Goal: Find specific page/section: Find specific page/section

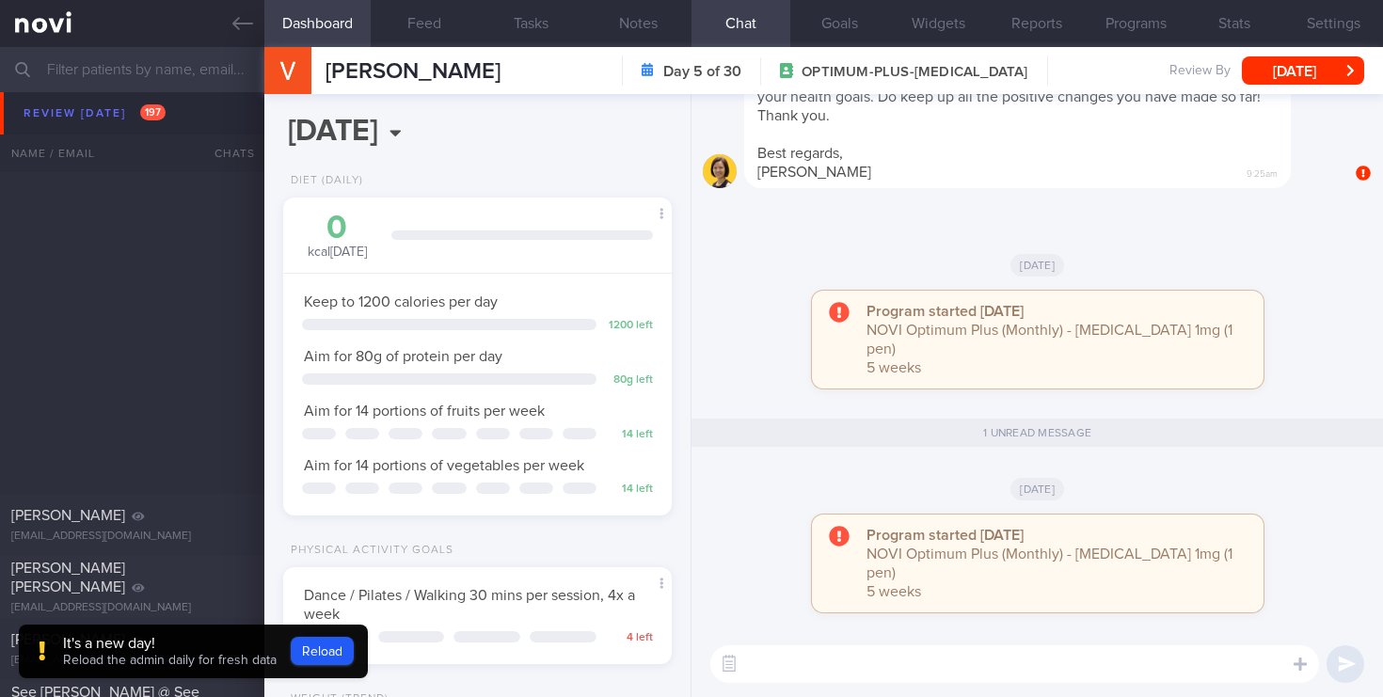
select select "7"
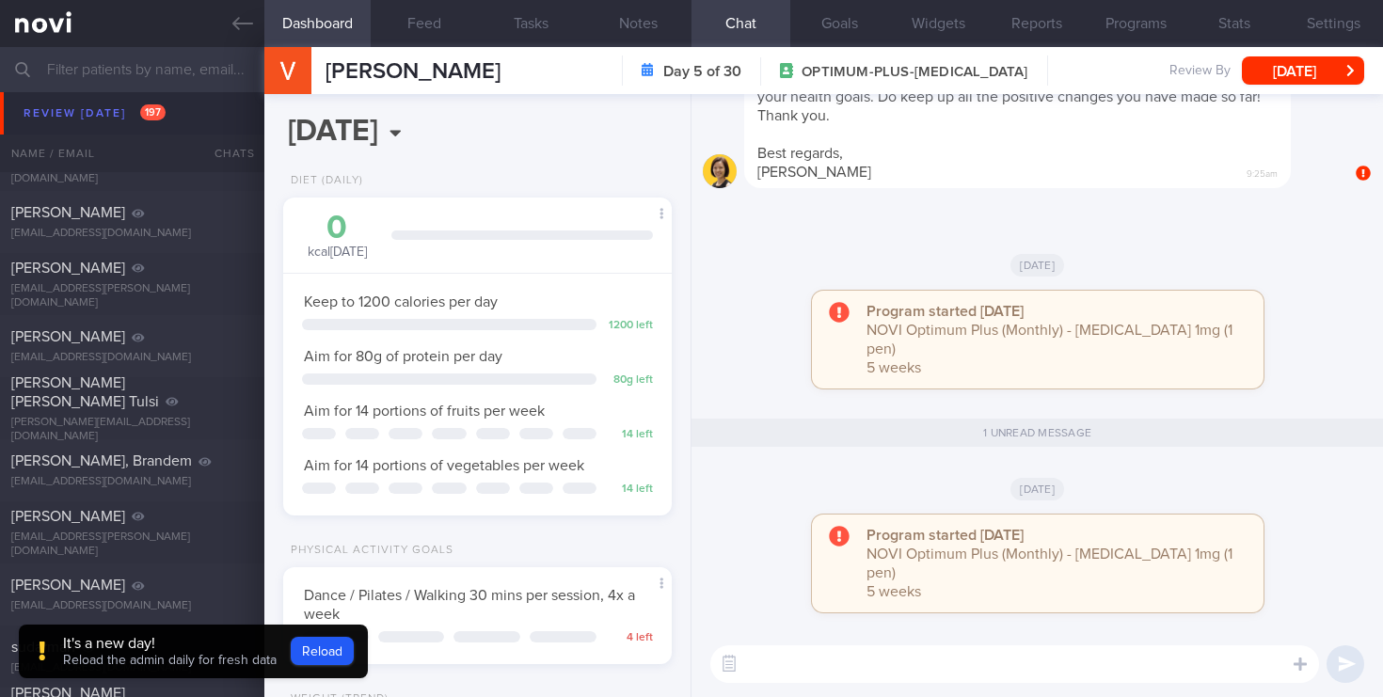
click at [73, 73] on input "text" at bounding box center [691, 69] width 1383 height 45
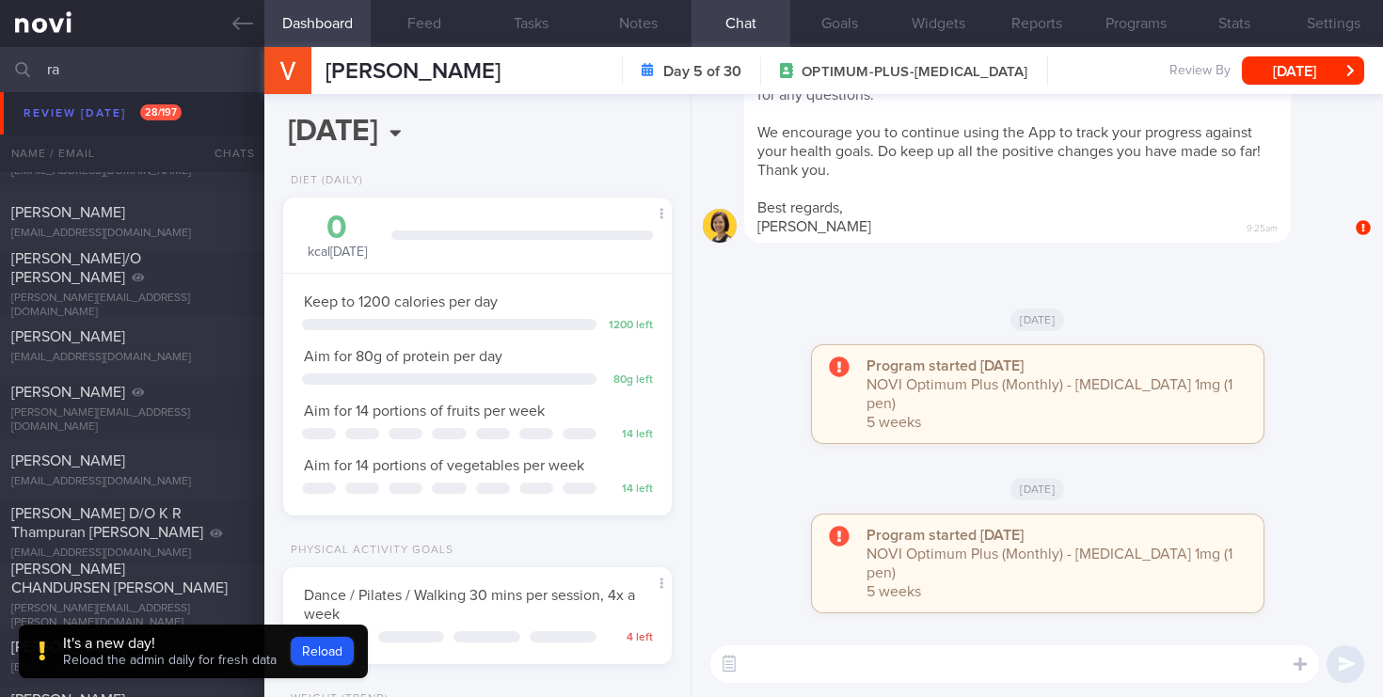
scroll to position [728, 0]
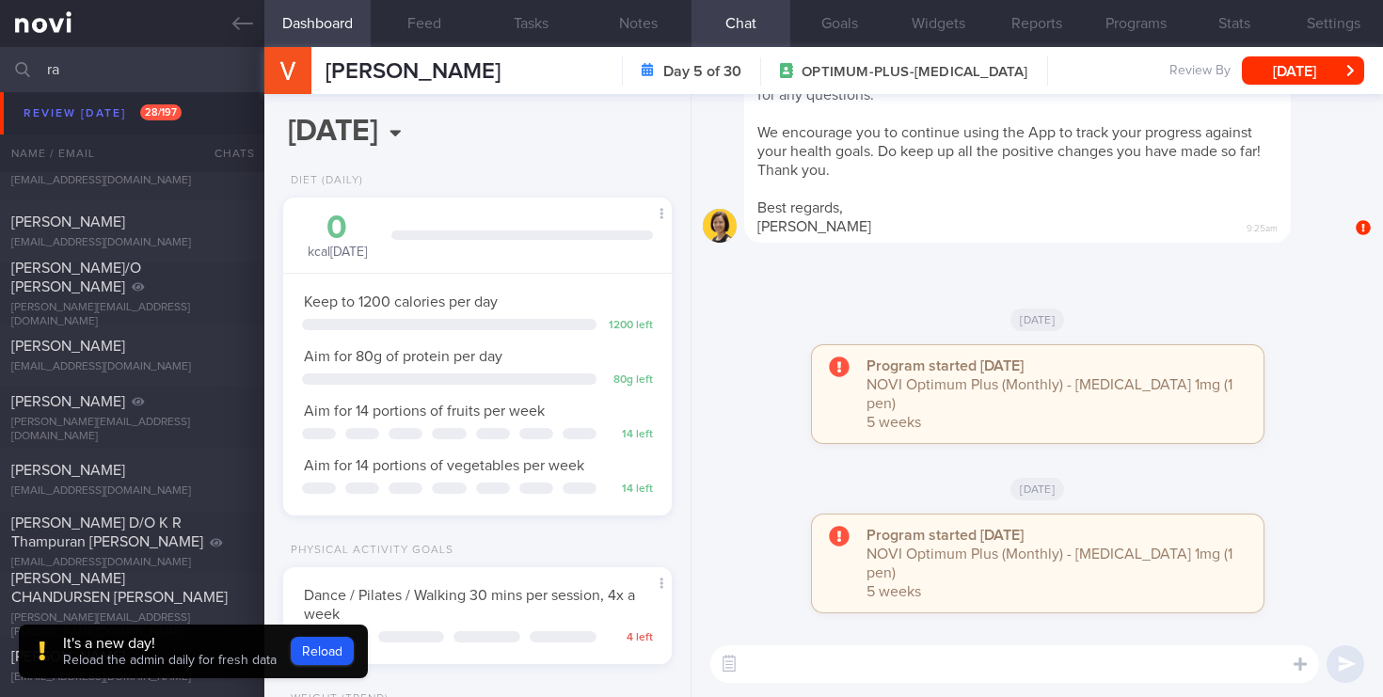
type input "r"
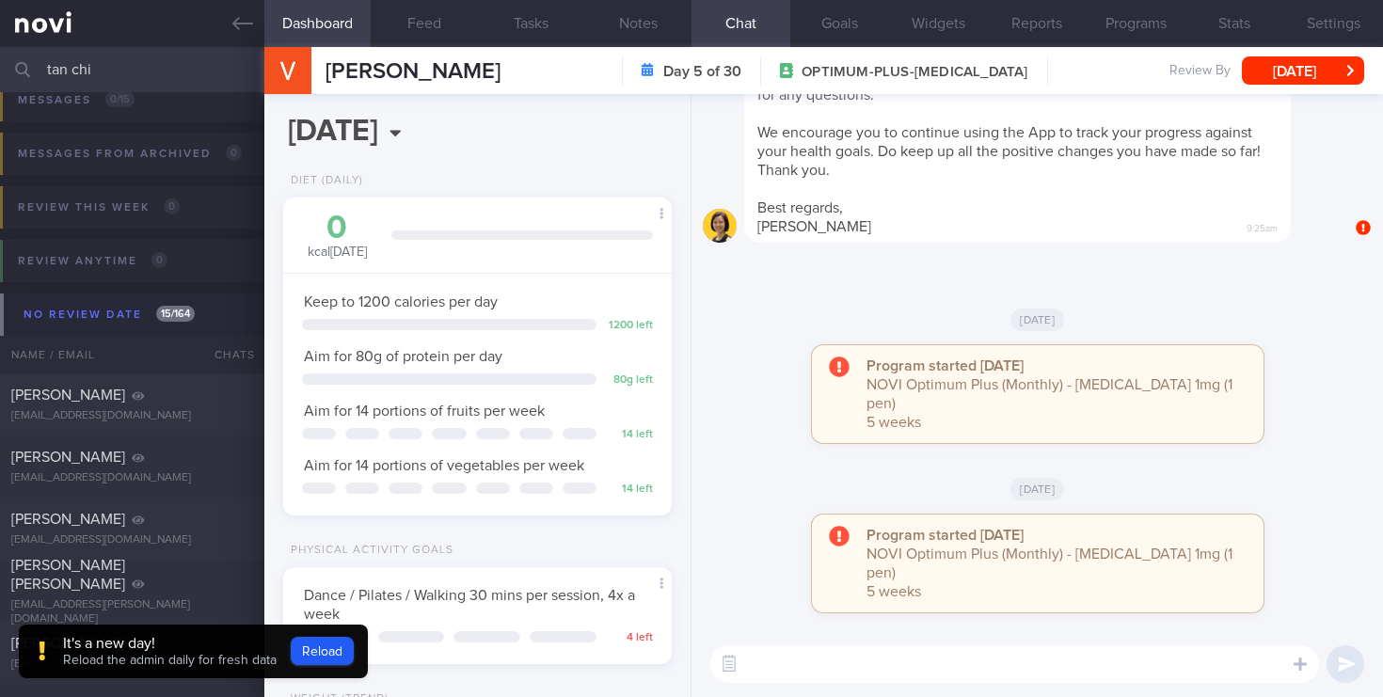
scroll to position [48, 0]
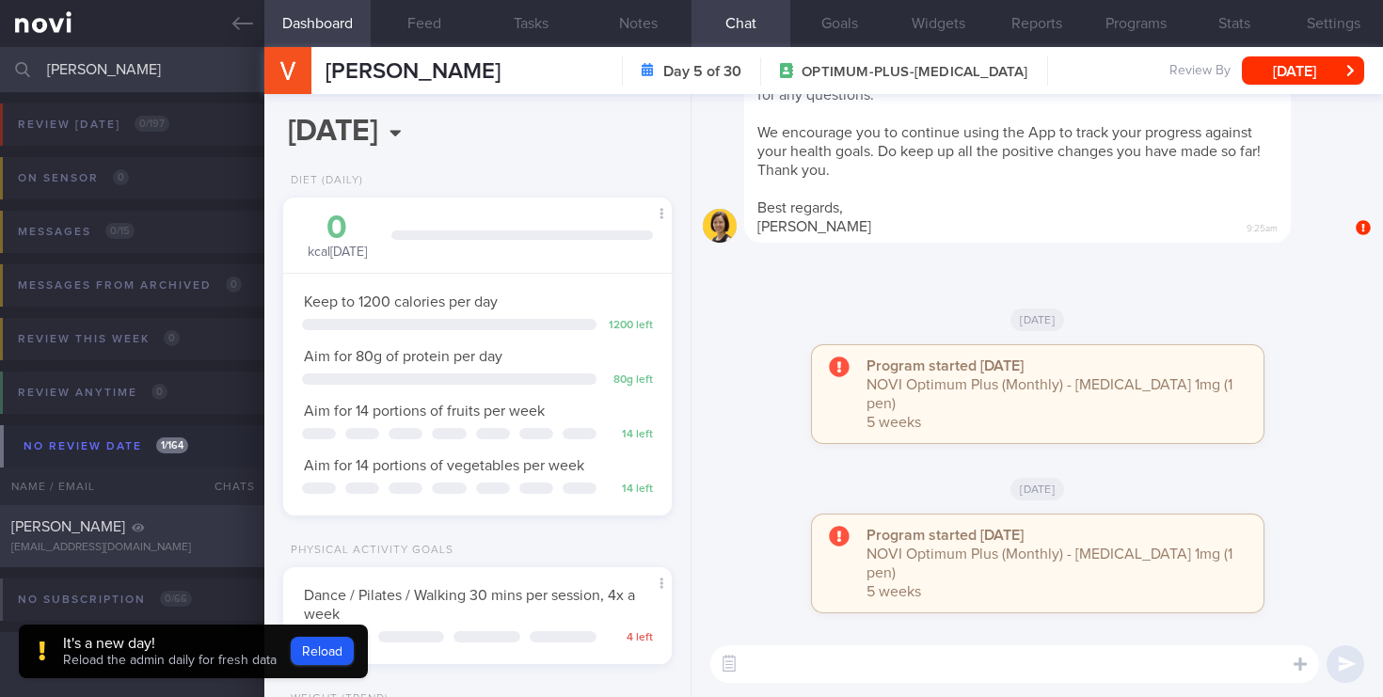
type input "[PERSON_NAME]"
click at [119, 534] on div "[PERSON_NAME]" at bounding box center [129, 526] width 237 height 19
click at [38, 574] on div "No subscription 0 / 66 Name / Email Chats Review By Last Reviewed Active Progra…" at bounding box center [691, 612] width 1383 height 91
click at [322, 648] on button "Reload" at bounding box center [322, 651] width 63 height 28
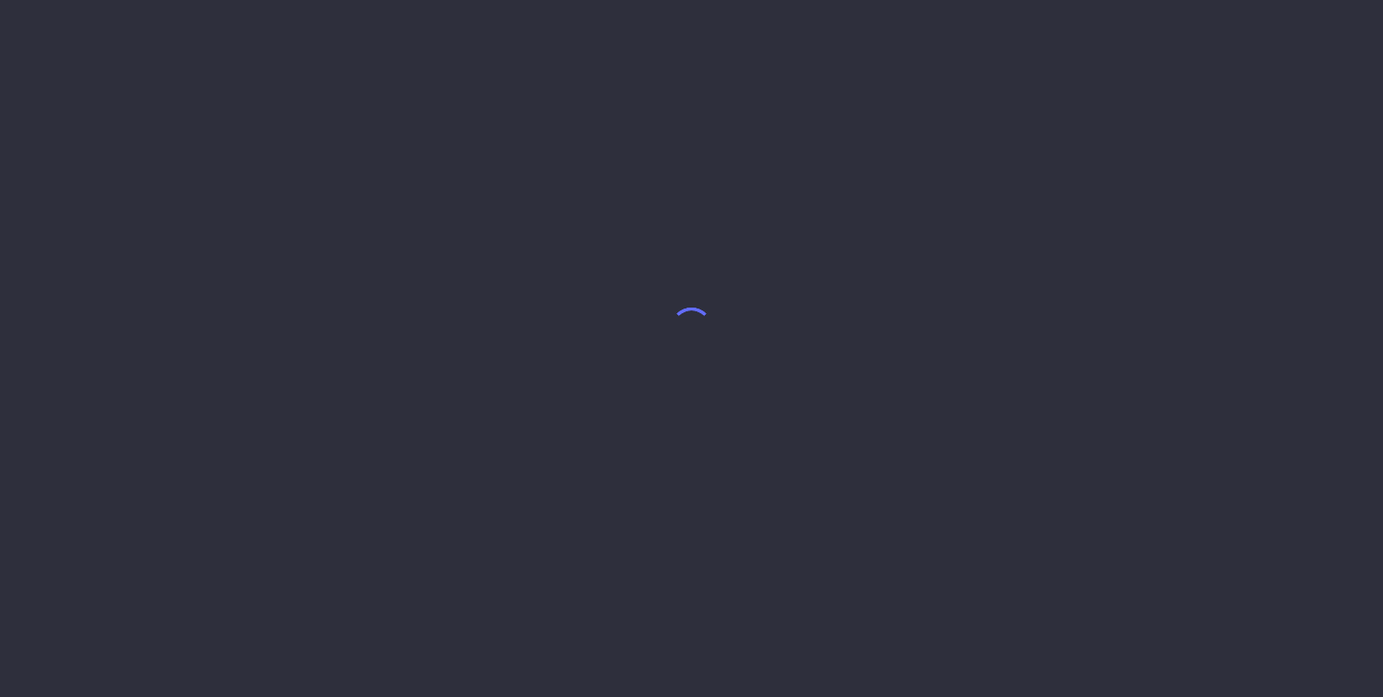
select select "7"
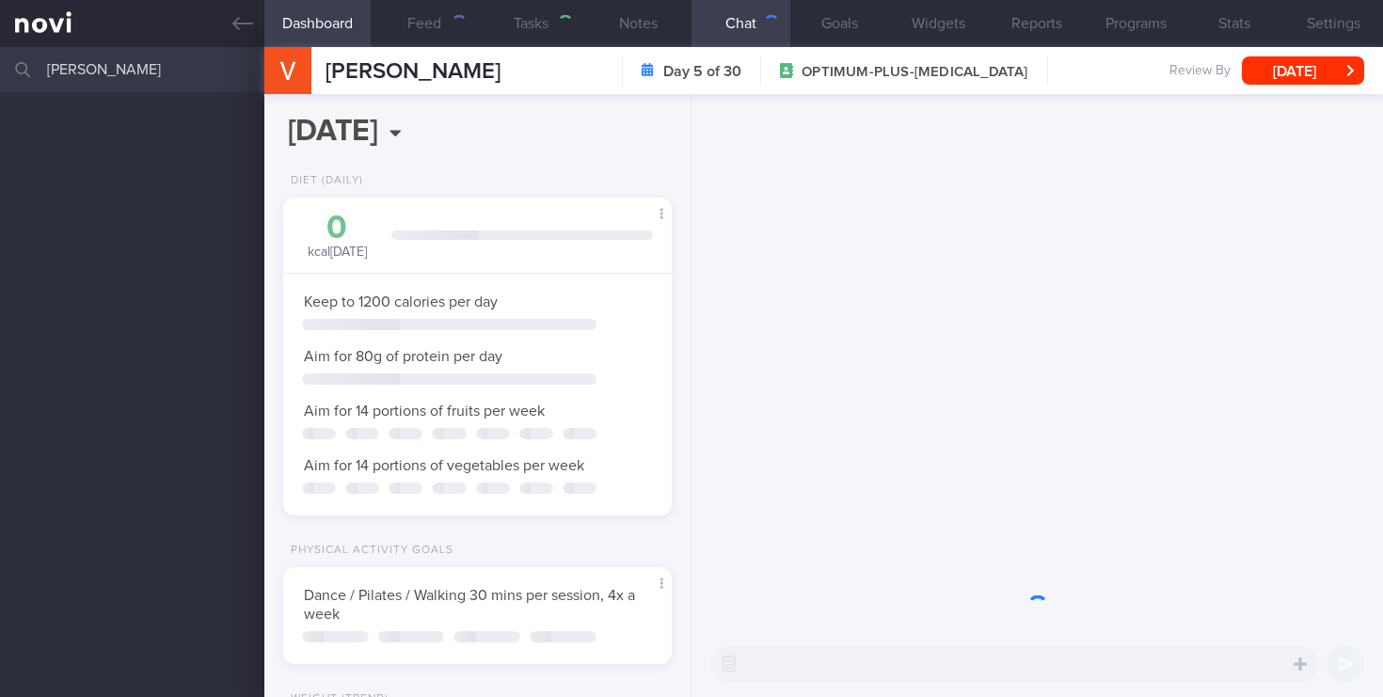
scroll to position [204, 355]
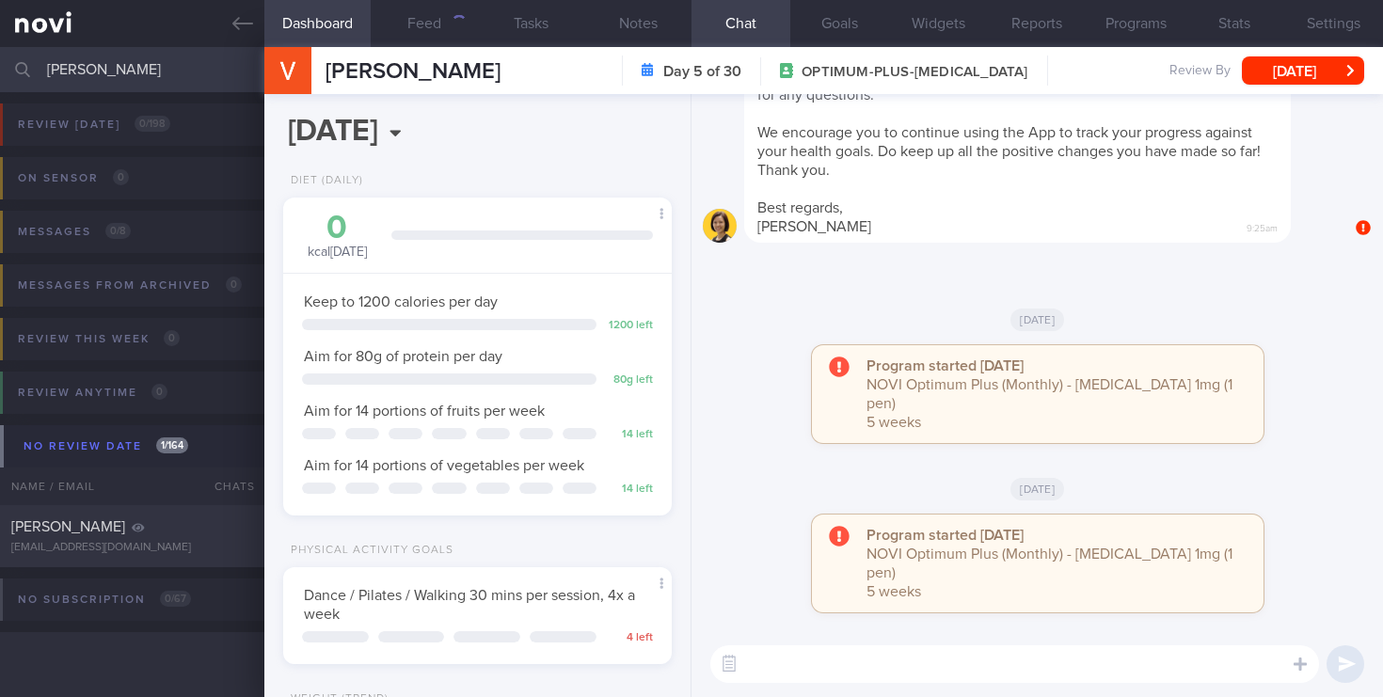
click at [146, 72] on input "[PERSON_NAME]" at bounding box center [691, 69] width 1383 height 45
click at [75, 542] on div "[EMAIL_ADDRESS][DOMAIN_NAME]" at bounding box center [132, 548] width 242 height 14
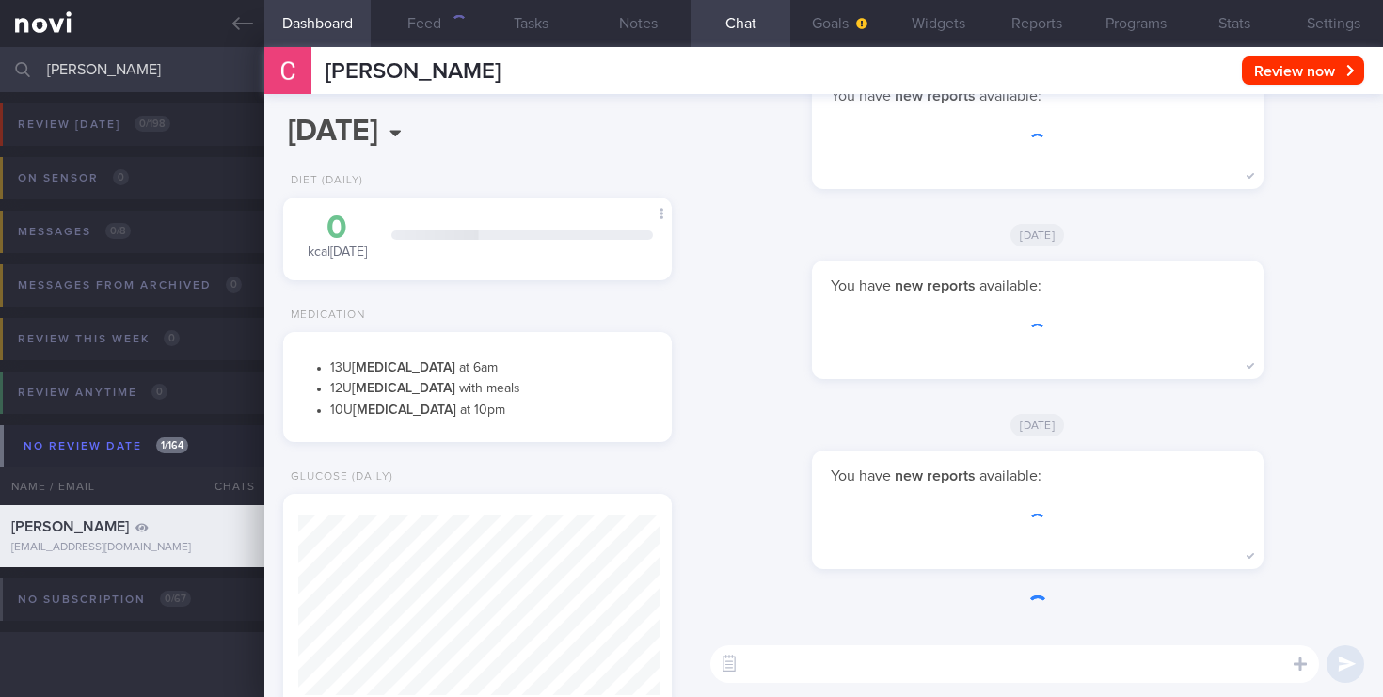
scroll to position [181, 362]
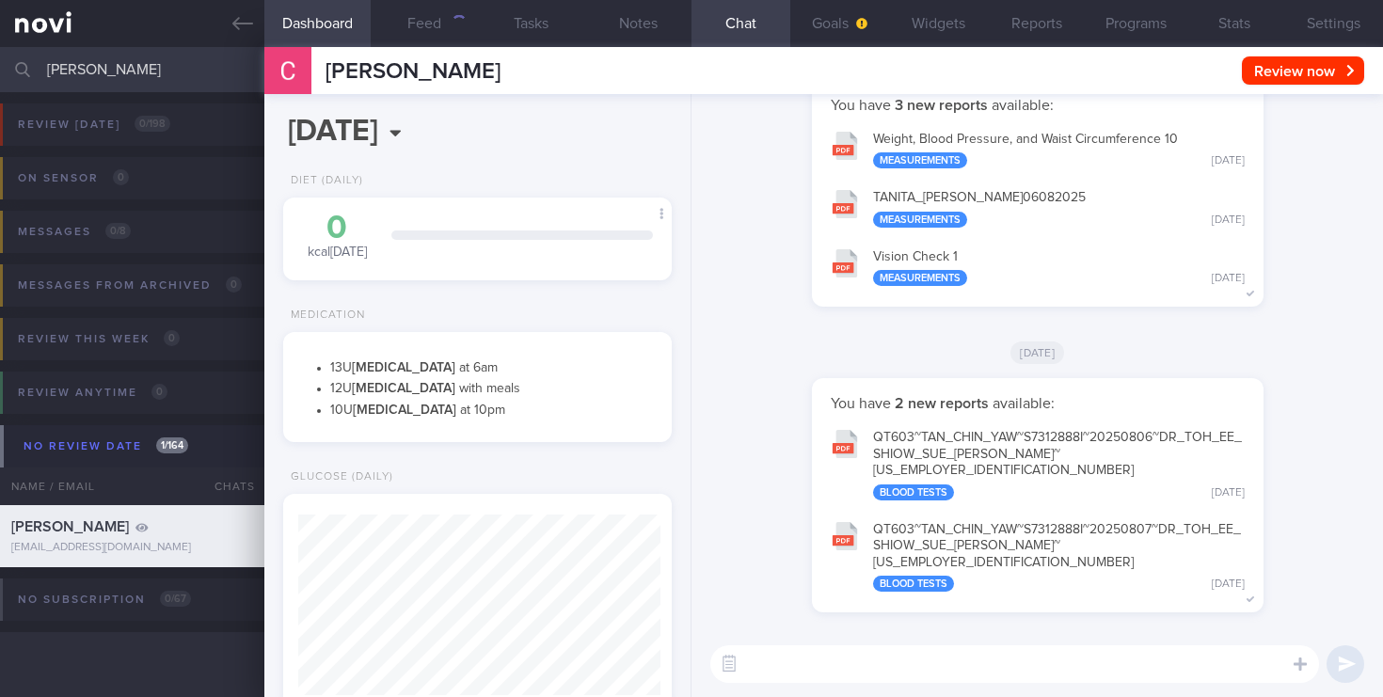
click at [789, 666] on textarea at bounding box center [1014, 664] width 609 height 38
paste textarea "https://www.nuh.com.sg/care-at-nuh/find-a-doctor/doctor-details/Cindy_Ho_Wei_Li"
type textarea "https://www.nuh.com.sg/care-at-nuh/find-a-doctor/doctor-details/Cindy_Ho_Wei_Li"
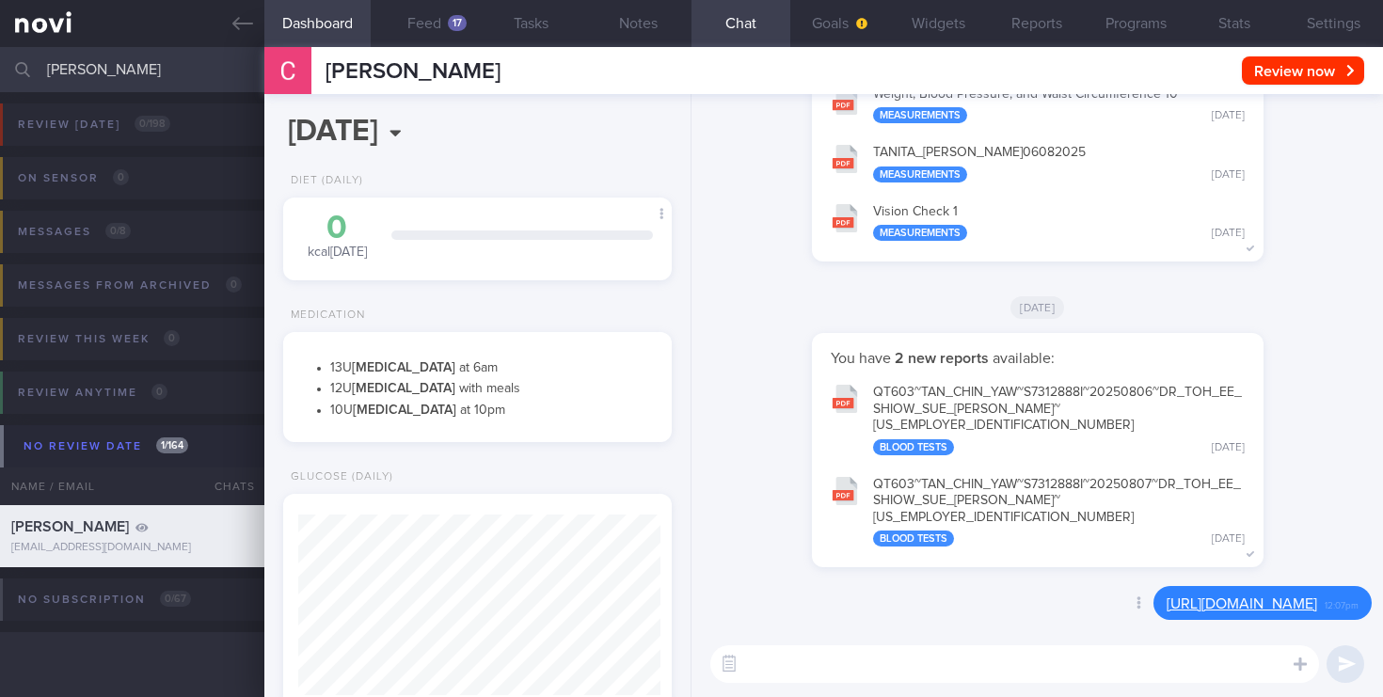
scroll to position [177, 355]
drag, startPoint x: 147, startPoint y: 74, endPoint x: 0, endPoint y: 68, distance: 146.9
click at [0, 68] on input "[PERSON_NAME]" at bounding box center [691, 69] width 1383 height 45
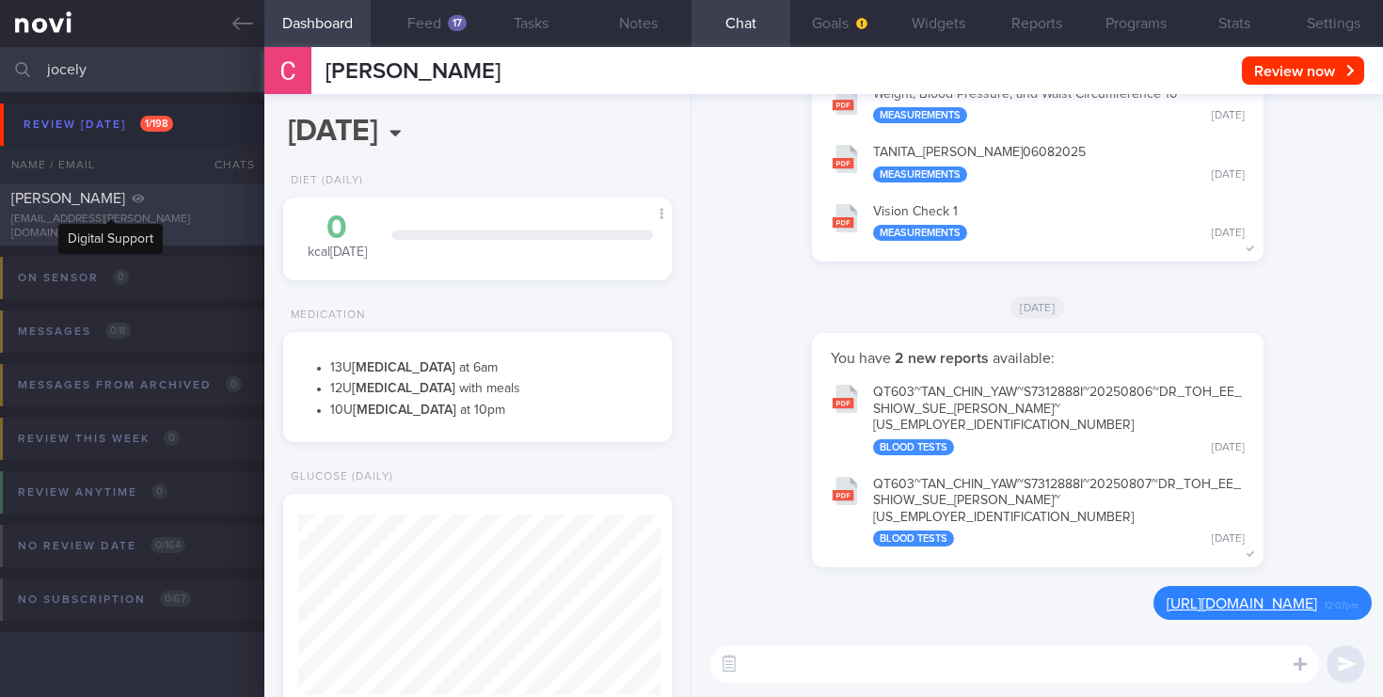
type input "jocely"
click at [147, 204] on div "[PERSON_NAME]" at bounding box center [129, 198] width 237 height 19
type input "2023"
select select "5"
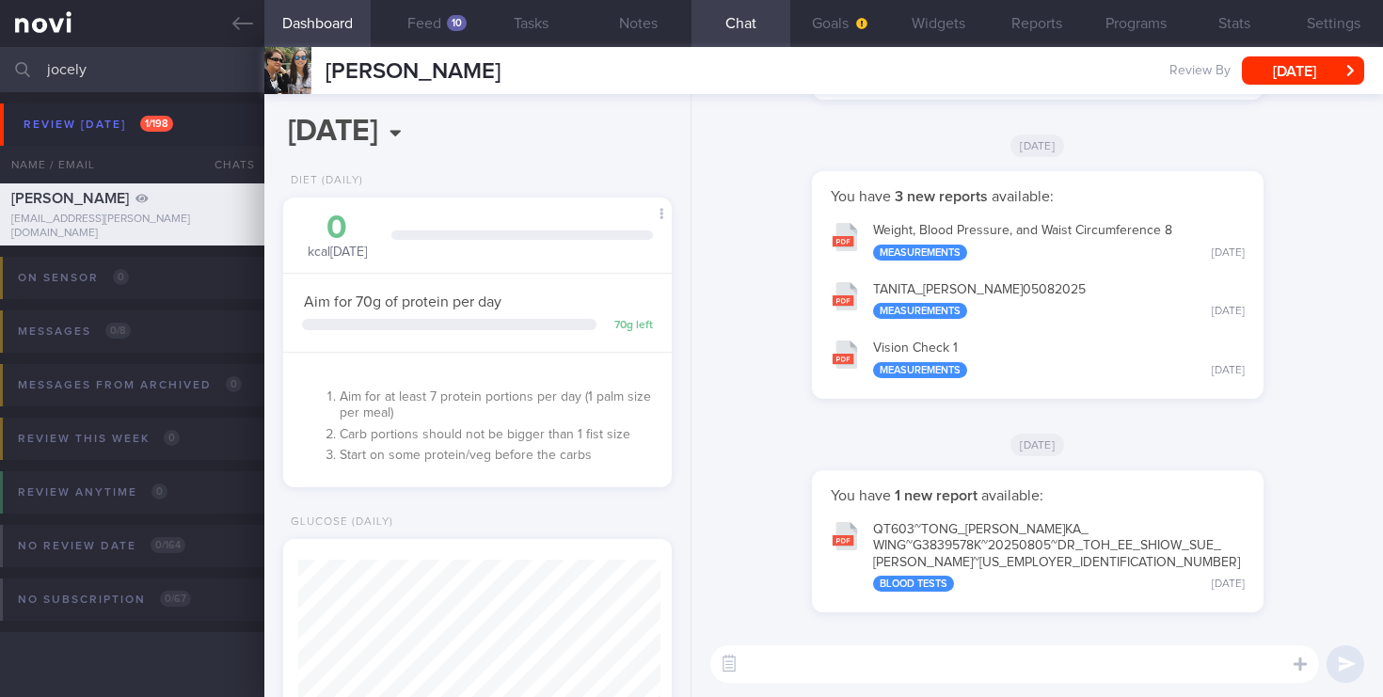
scroll to position [181, 362]
